Goal: Task Accomplishment & Management: Manage account settings

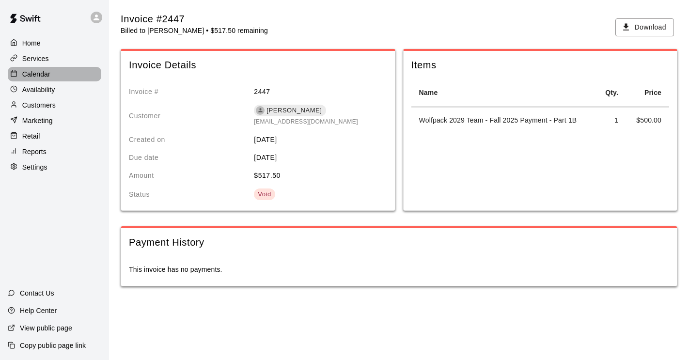
click at [45, 74] on p "Calendar" at bounding box center [36, 74] width 28 height 10
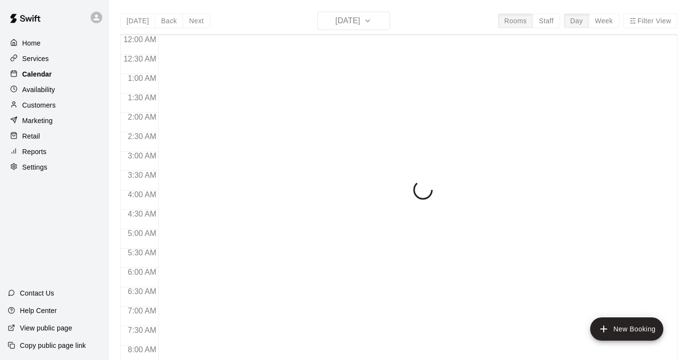
scroll to position [595, 0]
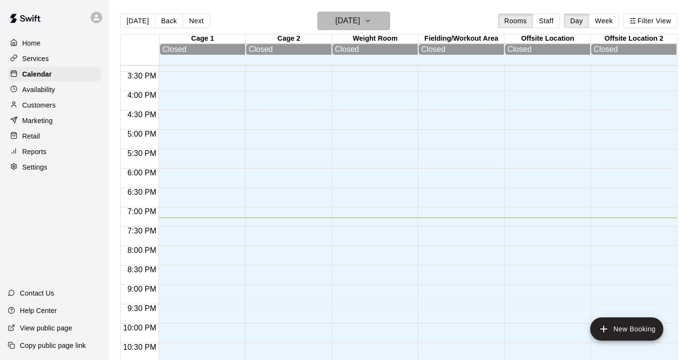
click at [360, 23] on h6 "[DATE]" at bounding box center [347, 21] width 25 height 14
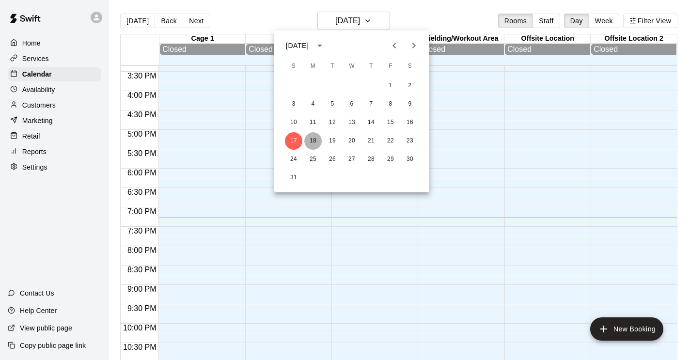
click at [312, 140] on button "18" at bounding box center [312, 140] width 17 height 17
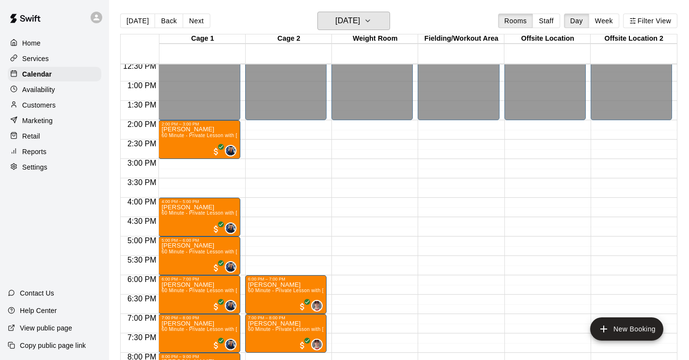
scroll to position [487, 0]
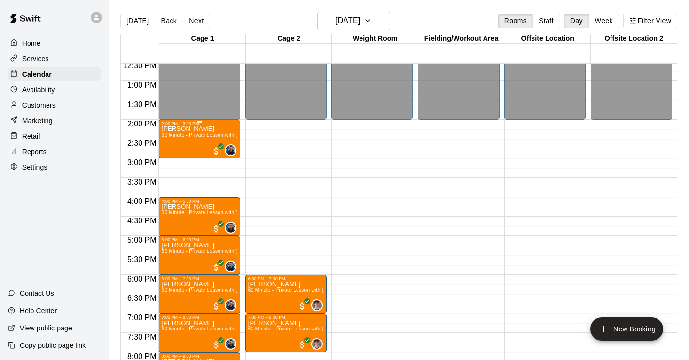
click at [175, 146] on div "[PERSON_NAME] 60 Minute - Private Lesson with [PERSON_NAME] / [PERSON_NAME]" at bounding box center [199, 306] width 76 height 360
click at [286, 136] on div at bounding box center [344, 180] width 689 height 360
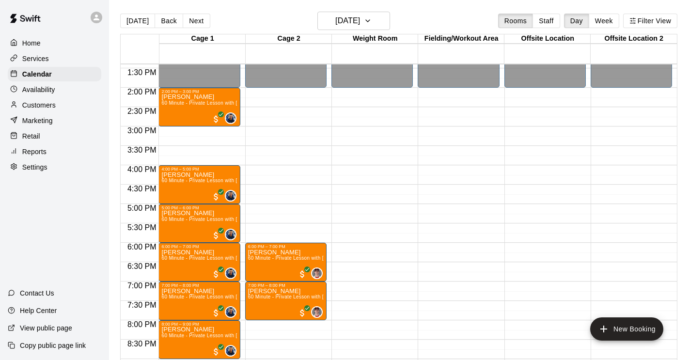
scroll to position [525, 0]
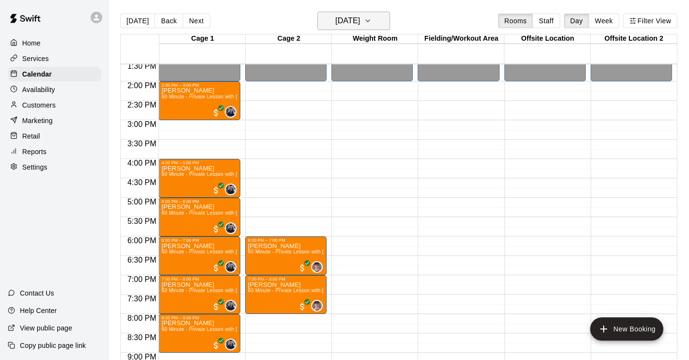
click at [371, 20] on icon "button" at bounding box center [368, 21] width 8 height 12
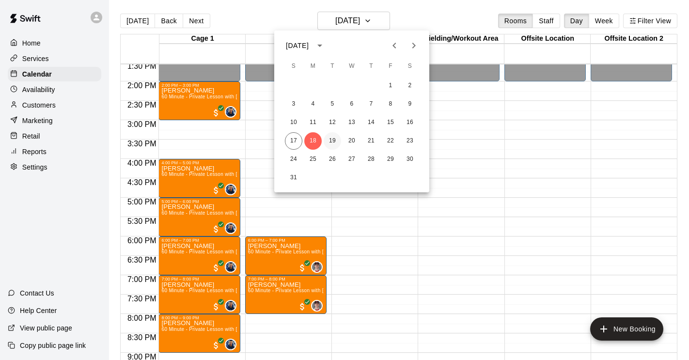
click at [332, 141] on button "19" at bounding box center [331, 140] width 17 height 17
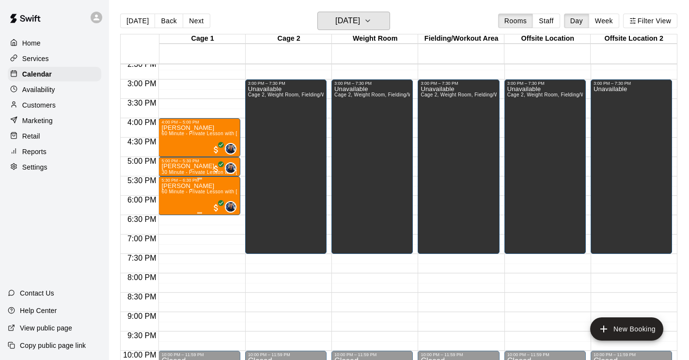
scroll to position [569, 0]
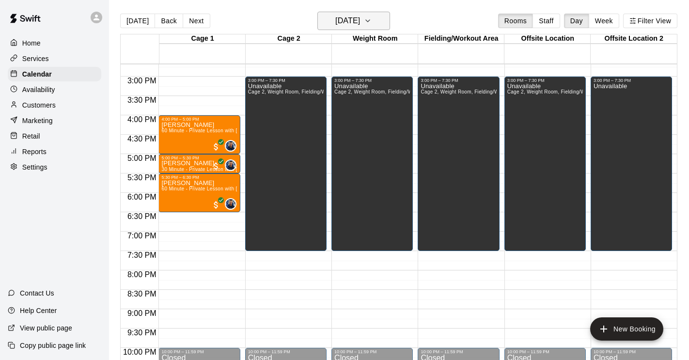
click at [360, 27] on h6 "[DATE]" at bounding box center [347, 21] width 25 height 14
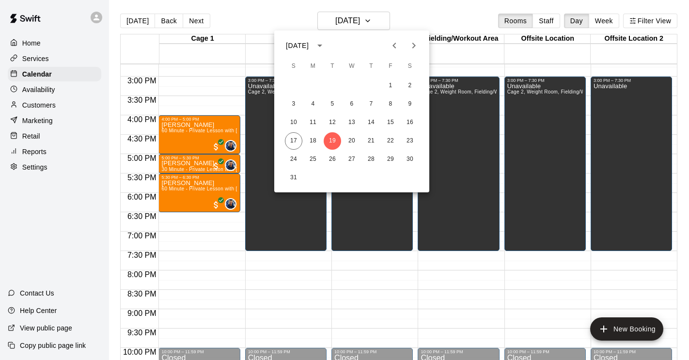
click at [198, 134] on div at bounding box center [344, 180] width 689 height 360
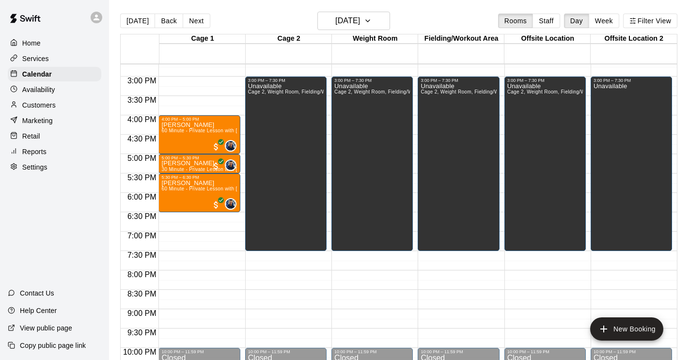
click at [198, 134] on div "[DATE] S M T W T F S 1 2 3 4 5 6 7 8 9 10 11 12 13 14 15 16 17 18 19 20 21 22 2…" at bounding box center [344, 180] width 689 height 360
click at [198, 134] on div "[PERSON_NAME] 60 Minute - Private Lesson with [PERSON_NAME] / [PERSON_NAME]" at bounding box center [199, 302] width 76 height 360
click at [170, 136] on icon "edit" at bounding box center [172, 132] width 12 height 12
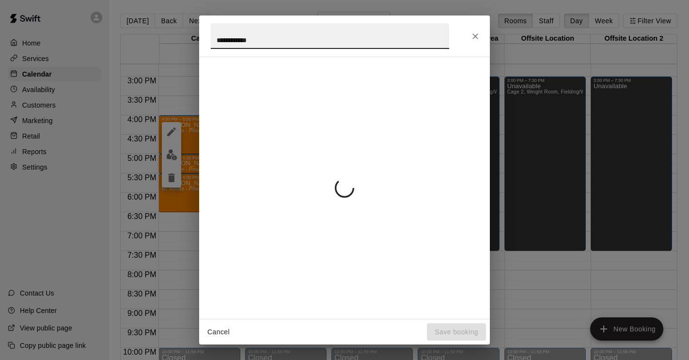
click at [403, 32] on input "**********" at bounding box center [330, 36] width 238 height 26
click at [473, 36] on icon "Close" at bounding box center [475, 36] width 10 height 10
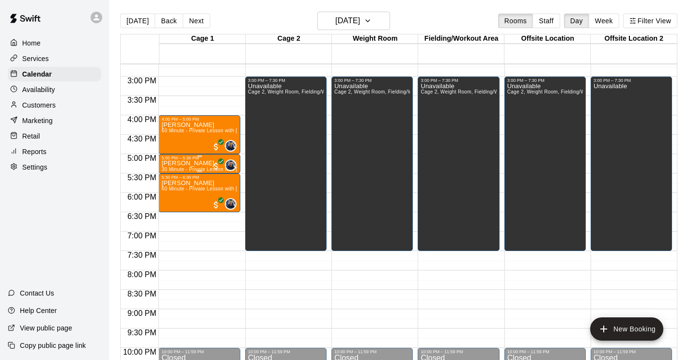
click at [183, 167] on div "[PERSON_NAME] 30 Minute - Private Lesson with [PERSON_NAME]" at bounding box center [199, 340] width 76 height 360
click at [174, 167] on icon "edit" at bounding box center [171, 171] width 9 height 9
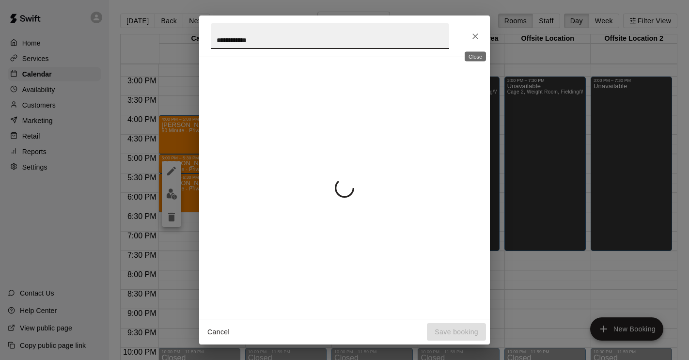
click at [475, 36] on icon "Close" at bounding box center [475, 36] width 6 height 6
